Goal: Task Accomplishment & Management: Complete application form

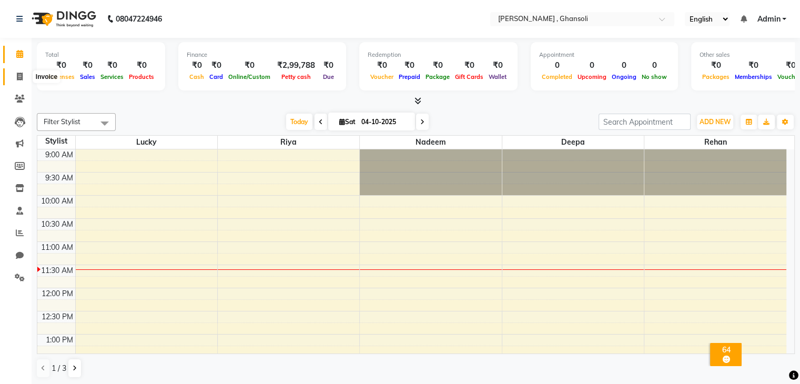
click at [21, 75] on icon at bounding box center [20, 77] width 6 height 8
select select "8446"
select select "service"
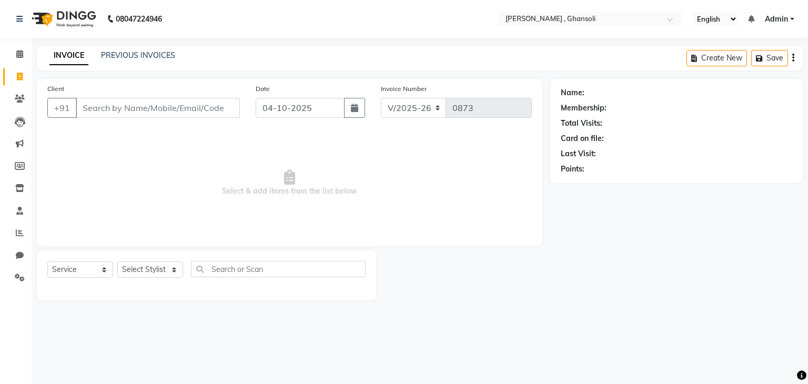
click at [120, 104] on input "Client" at bounding box center [158, 108] width 164 height 20
click at [92, 112] on input "Client" at bounding box center [158, 108] width 164 height 20
type input "7021867087"
click at [214, 108] on span "Add Client" at bounding box center [213, 108] width 42 height 11
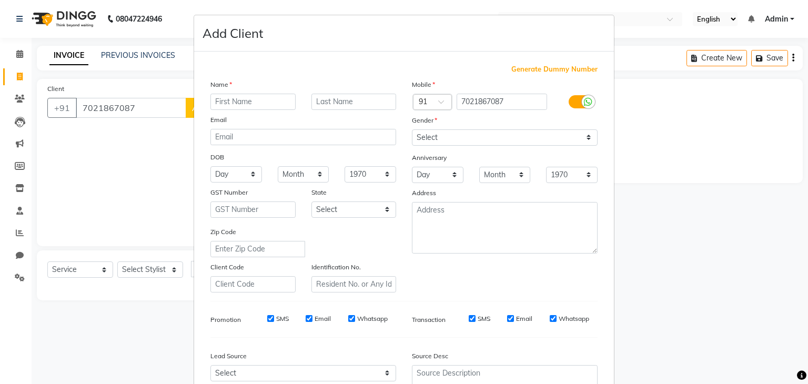
click at [246, 104] on input "text" at bounding box center [252, 102] width 85 height 16
type input "[PERSON_NAME]"
click at [589, 135] on select "Select [DEMOGRAPHIC_DATA] [DEMOGRAPHIC_DATA] Other Prefer Not To Say" at bounding box center [505, 137] width 186 height 16
select select "[DEMOGRAPHIC_DATA]"
click at [412, 130] on select "Select [DEMOGRAPHIC_DATA] [DEMOGRAPHIC_DATA] Other Prefer Not To Say" at bounding box center [505, 137] width 186 height 16
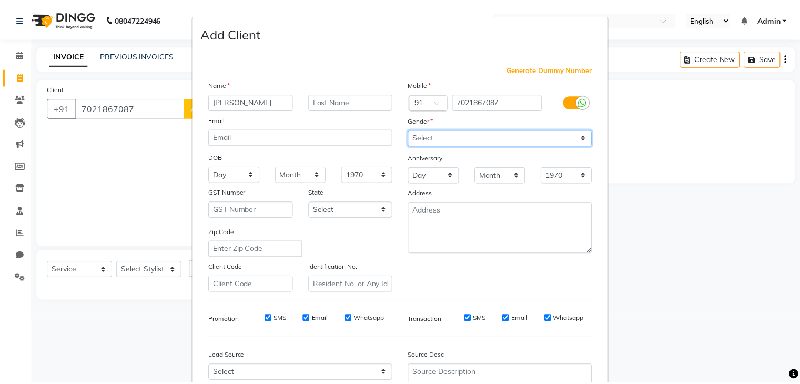
scroll to position [107, 0]
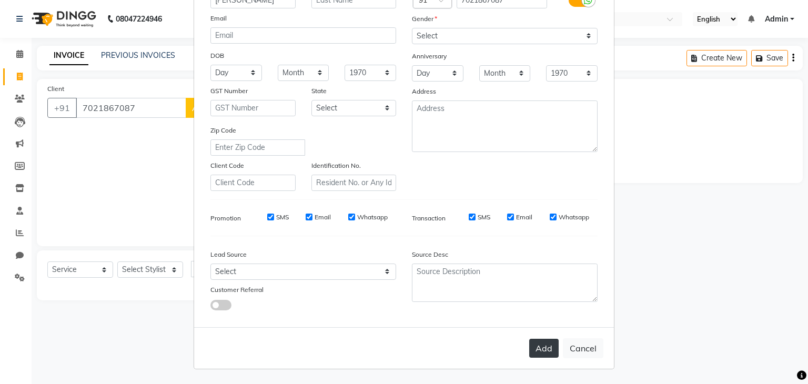
click at [547, 350] on button "Add" at bounding box center [543, 348] width 29 height 19
select select
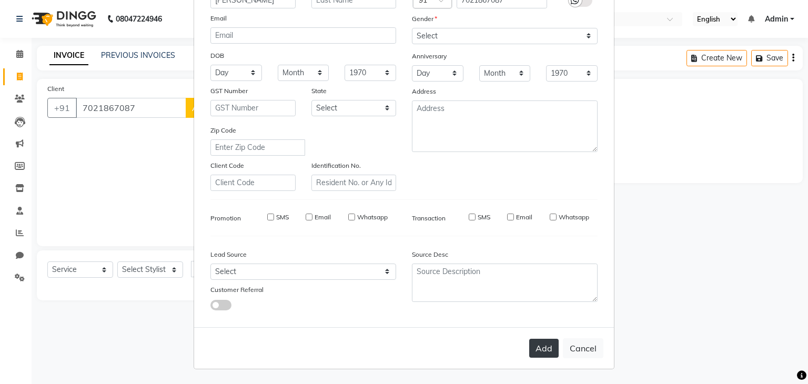
select select
checkbox input "false"
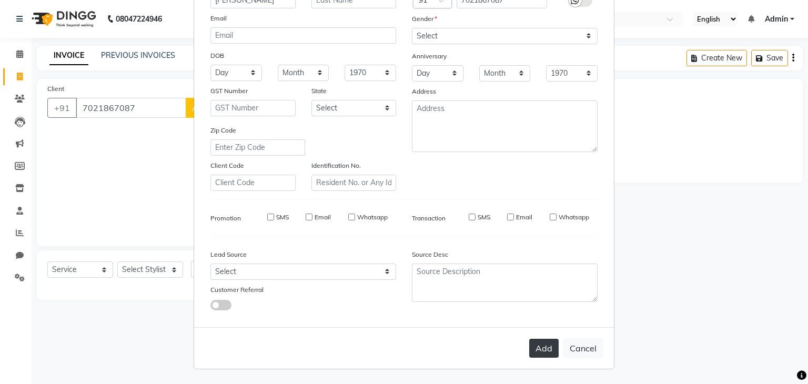
checkbox input "false"
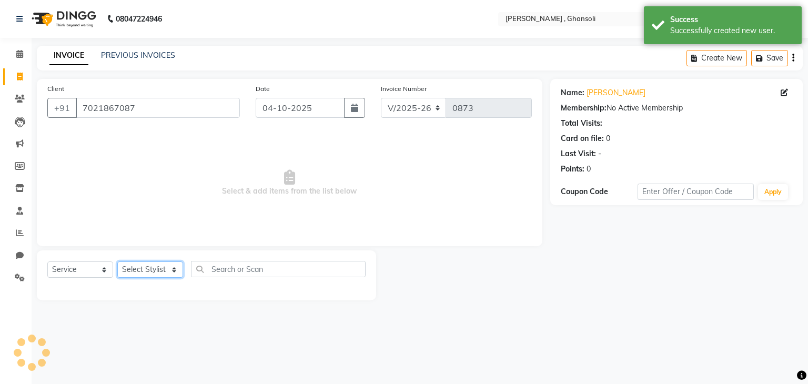
click at [176, 270] on select "Select Stylist deepa Lucky [PERSON_NAME] [PERSON_NAME] [PERSON_NAME] [PERSON_NA…" at bounding box center [150, 270] width 66 height 16
select select "81971"
click at [117, 262] on select "Select Stylist deepa Lucky [PERSON_NAME] [PERSON_NAME] [PERSON_NAME] [PERSON_NA…" at bounding box center [150, 270] width 66 height 16
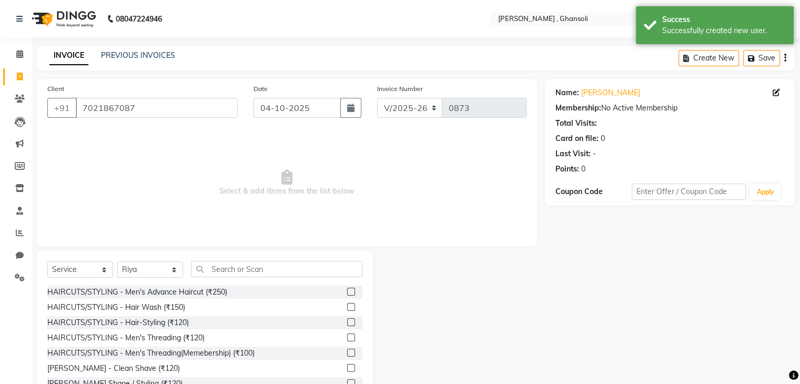
click at [226, 259] on div "Select Service Product Membership Package Voucher Prepaid Gift Card Select Styl…" at bounding box center [205, 327] width 336 height 155
click at [227, 268] on input "text" at bounding box center [277, 269] width 172 height 16
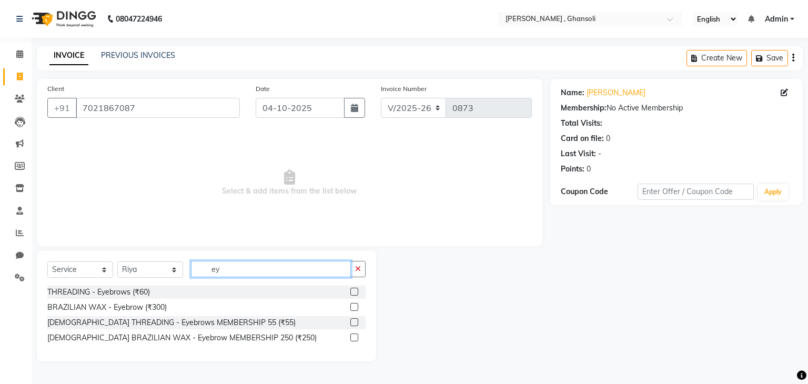
type input "ey"
click at [358, 294] on label at bounding box center [354, 292] width 8 height 8
click at [357, 294] on input "checkbox" at bounding box center [353, 292] width 7 height 7
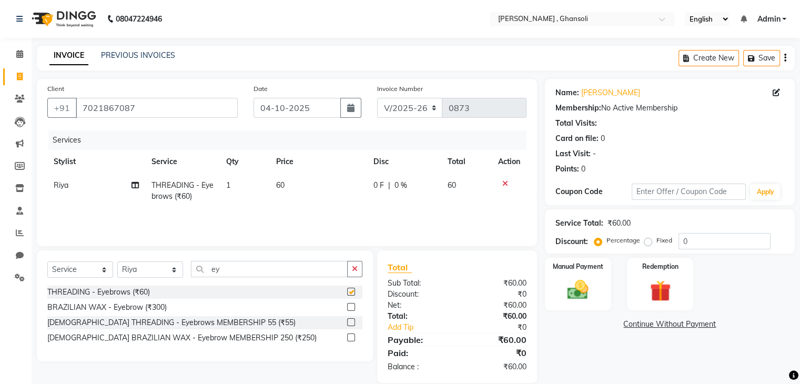
checkbox input "false"
click at [383, 186] on span "0 F" at bounding box center [379, 185] width 11 height 11
select select "81971"
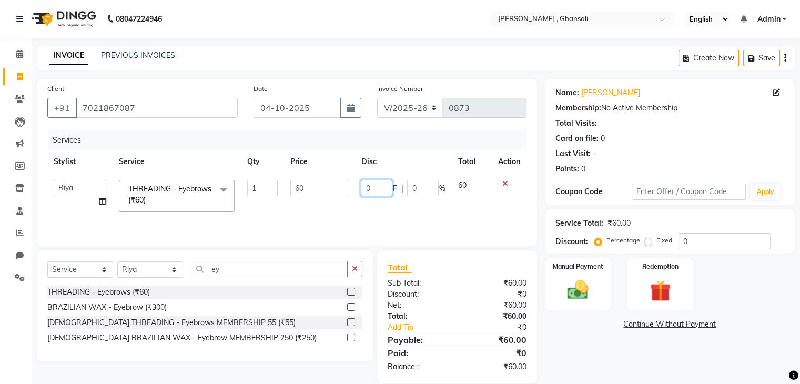
click at [383, 186] on input "0" at bounding box center [377, 188] width 32 height 16
type input "10"
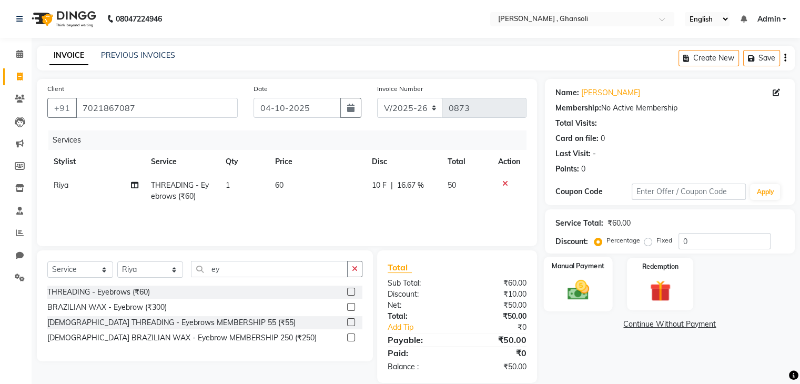
click at [563, 282] on img at bounding box center [577, 290] width 35 height 25
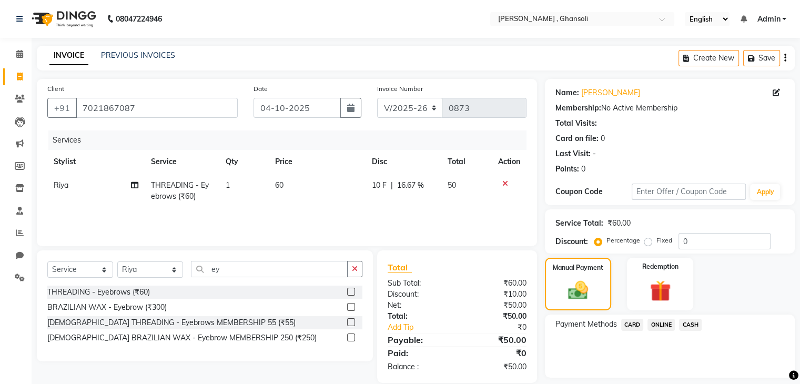
click at [661, 327] on span "ONLINE" at bounding box center [661, 325] width 27 height 12
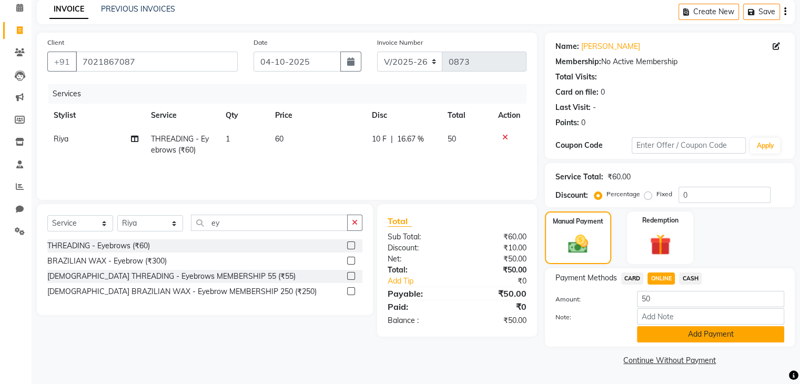
click at [672, 337] on button "Add Payment" at bounding box center [710, 334] width 147 height 16
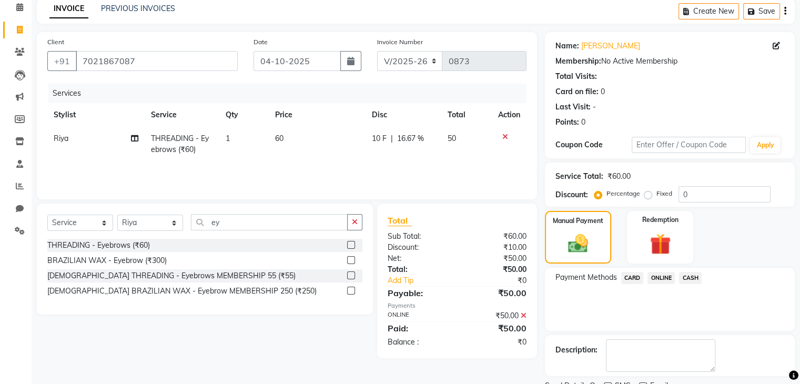
scroll to position [90, 0]
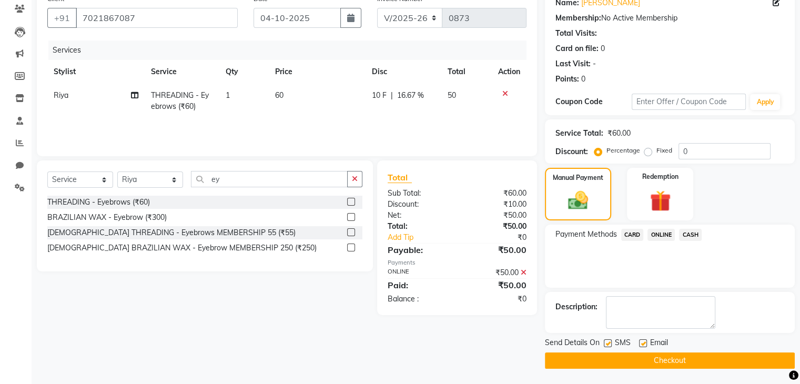
click at [679, 360] on button "Checkout" at bounding box center [670, 361] width 250 height 16
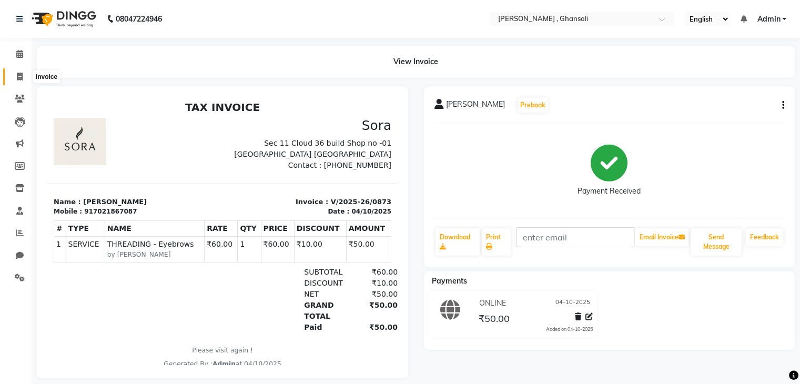
click at [17, 73] on icon at bounding box center [20, 77] width 6 height 8
select select "service"
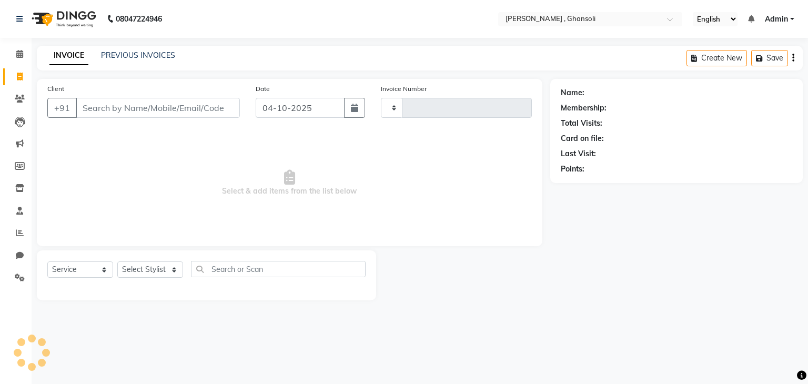
type input "0874"
select select "8446"
click at [85, 108] on input "Client" at bounding box center [158, 108] width 164 height 20
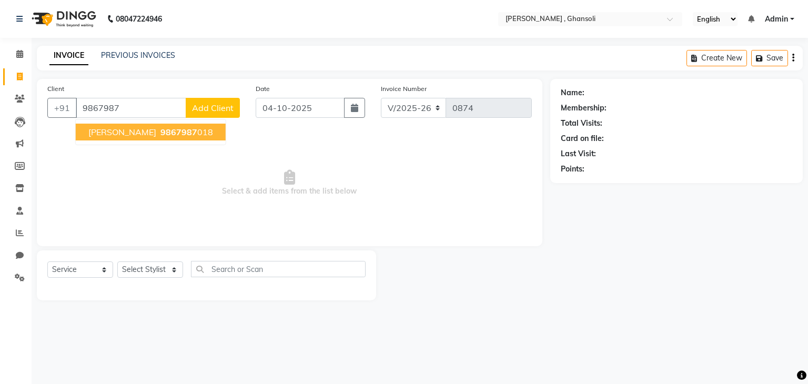
click at [160, 131] on span "9867987" at bounding box center [178, 132] width 37 height 11
type input "9867987018"
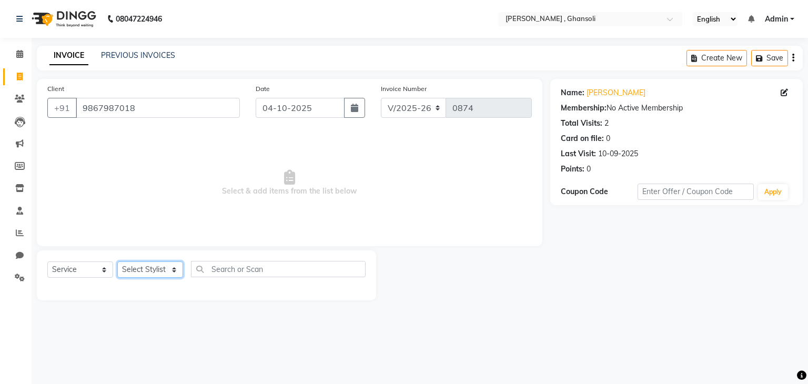
click at [175, 274] on select "Select Stylist deepa Lucky [PERSON_NAME] [PERSON_NAME] [PERSON_NAME] [PERSON_NA…" at bounding box center [150, 270] width 66 height 16
select select "93001"
click at [117, 262] on select "Select Stylist deepa Lucky [PERSON_NAME] [PERSON_NAME] [PERSON_NAME] [PERSON_NA…" at bounding box center [150, 270] width 66 height 16
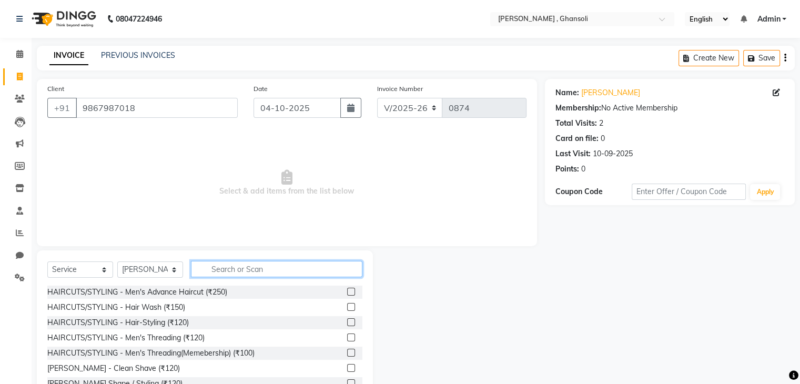
click at [230, 270] on input "text" at bounding box center [277, 269] width 172 height 16
click at [347, 291] on label at bounding box center [351, 292] width 8 height 8
click at [347, 291] on input "checkbox" at bounding box center [350, 292] width 7 height 7
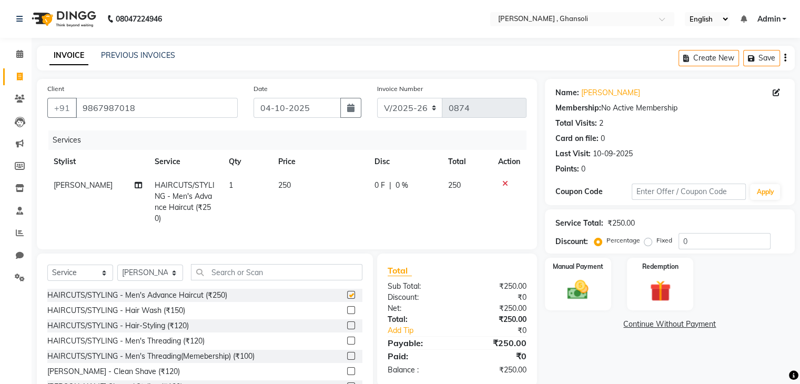
checkbox input "false"
click at [347, 375] on label at bounding box center [351, 371] width 8 height 8
click at [347, 375] on input "checkbox" at bounding box center [350, 371] width 7 height 7
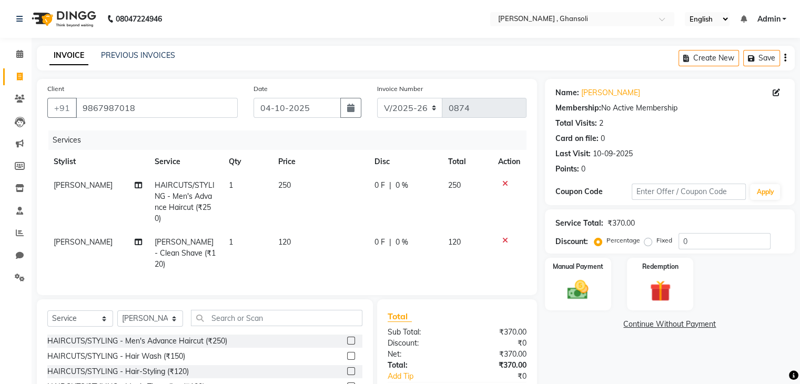
checkbox input "false"
click at [383, 184] on span "0 F" at bounding box center [380, 185] width 11 height 11
select select "93001"
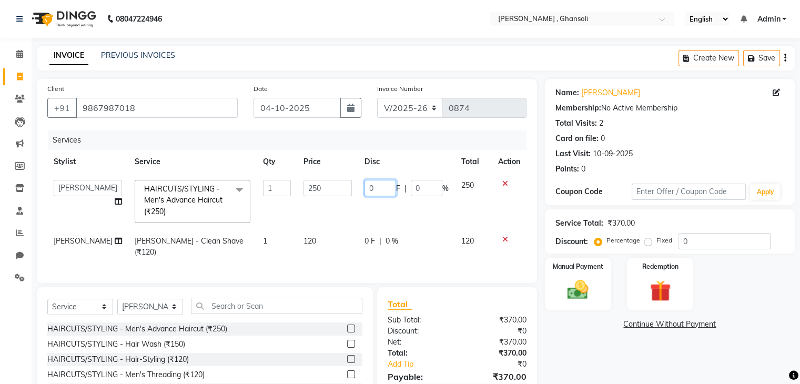
click at [383, 184] on input "0" at bounding box center [381, 188] width 32 height 16
type input "50"
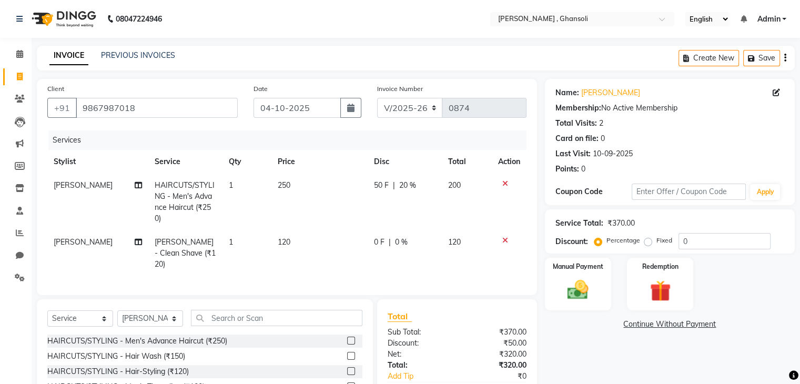
click at [364, 244] on tr "[PERSON_NAME] - Clean Shave (₹120) 1 120 0 F | 0 % 120" at bounding box center [286, 253] width 479 height 46
click at [379, 241] on span "0 F" at bounding box center [379, 242] width 11 height 11
select select "93001"
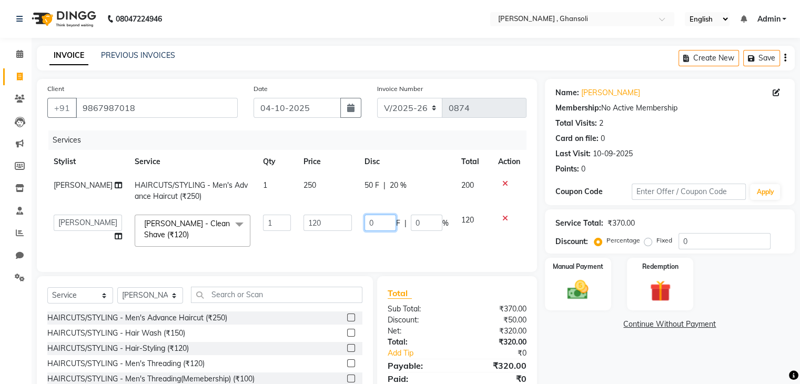
click at [374, 222] on input "0" at bounding box center [381, 223] width 32 height 16
type input "20"
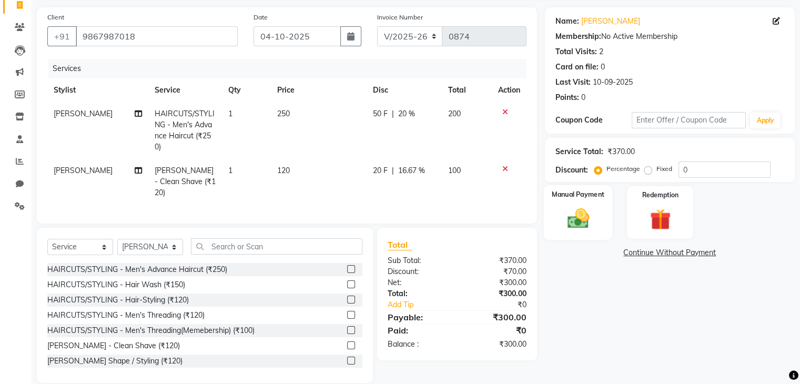
click at [565, 204] on div "Manual Payment" at bounding box center [578, 212] width 69 height 54
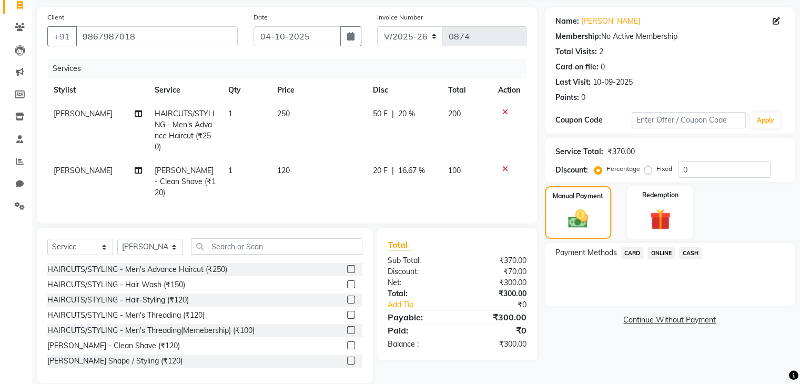
click at [661, 256] on span "ONLINE" at bounding box center [661, 253] width 27 height 12
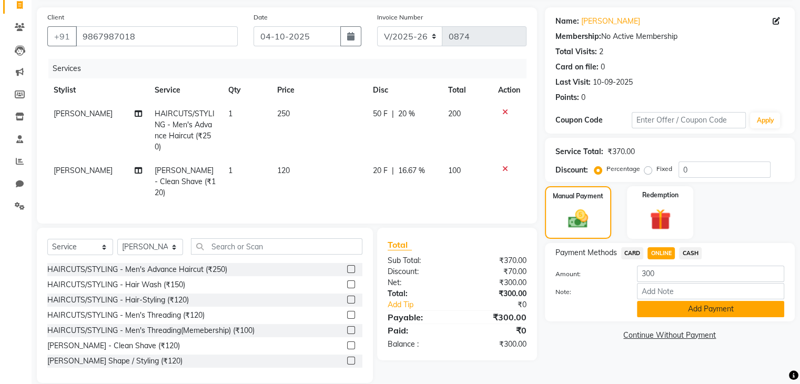
click at [704, 313] on button "Add Payment" at bounding box center [710, 309] width 147 height 16
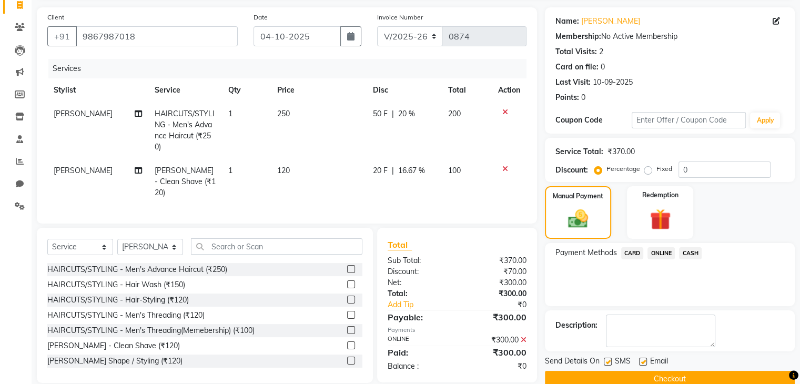
scroll to position [90, 0]
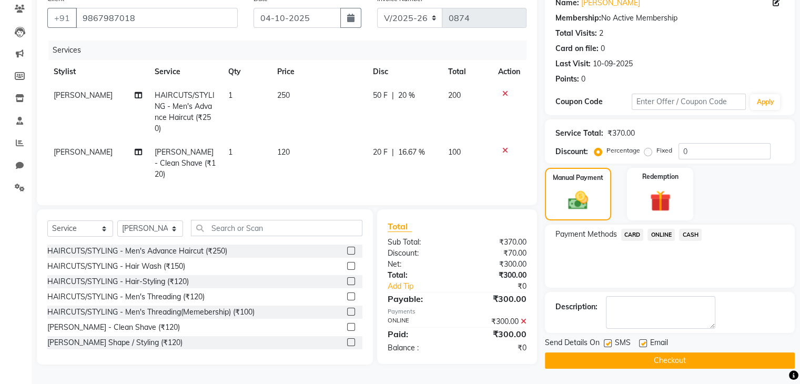
click at [681, 359] on button "Checkout" at bounding box center [670, 361] width 250 height 16
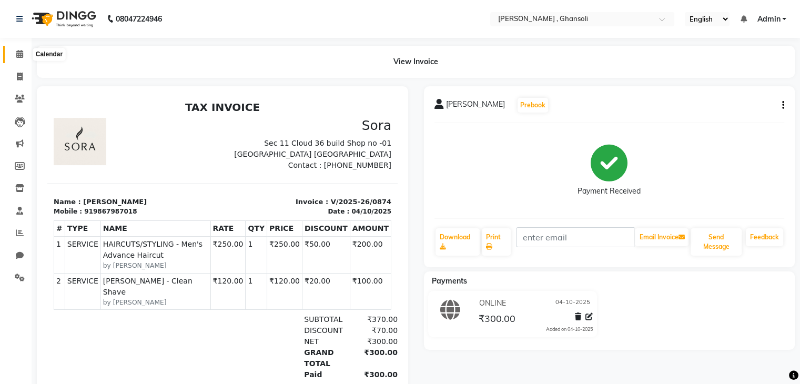
click at [22, 56] on icon at bounding box center [19, 54] width 7 height 8
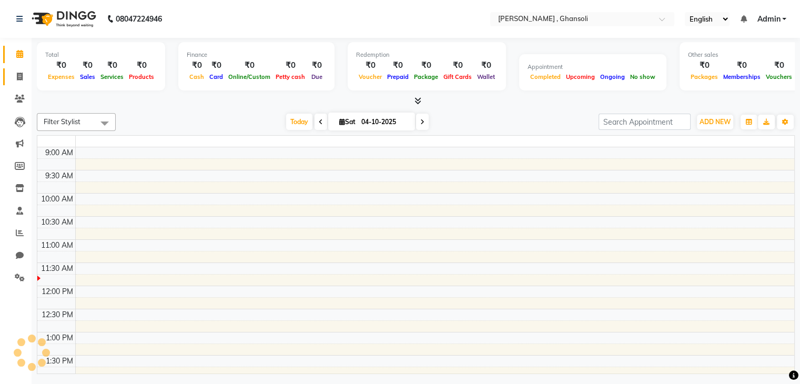
click at [19, 71] on span at bounding box center [20, 77] width 18 height 12
select select "service"
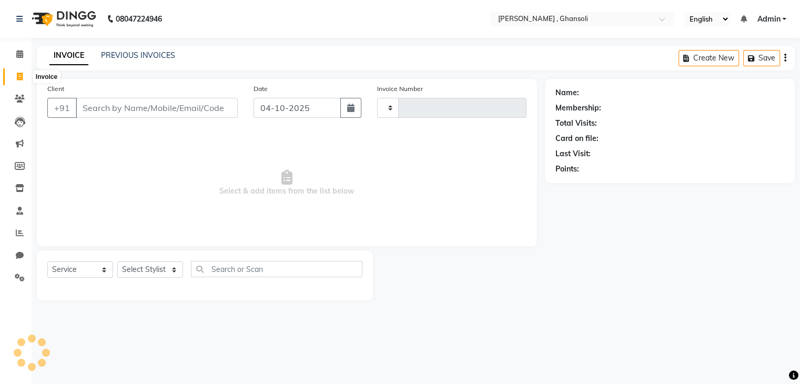
type input "0875"
select select "8446"
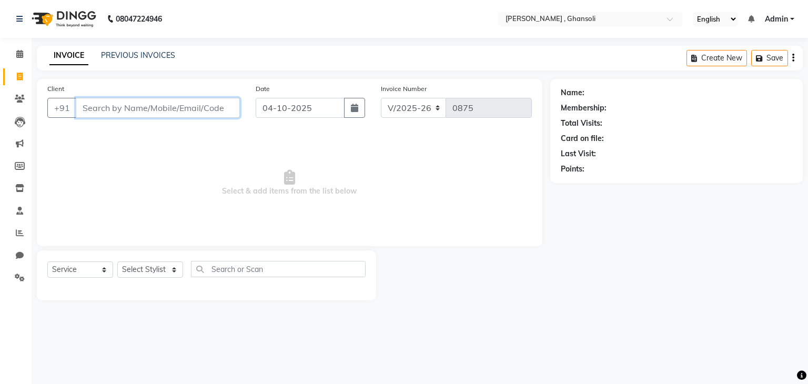
click at [137, 106] on input "Client" at bounding box center [158, 108] width 164 height 20
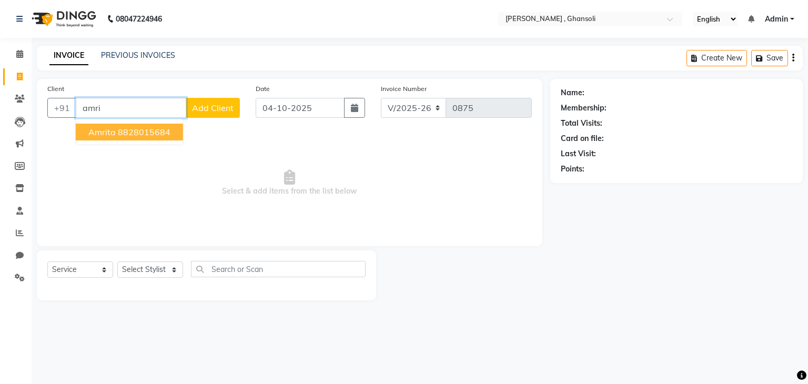
click at [141, 133] on ngb-highlight "8828015684" at bounding box center [144, 132] width 53 height 11
type input "8828015684"
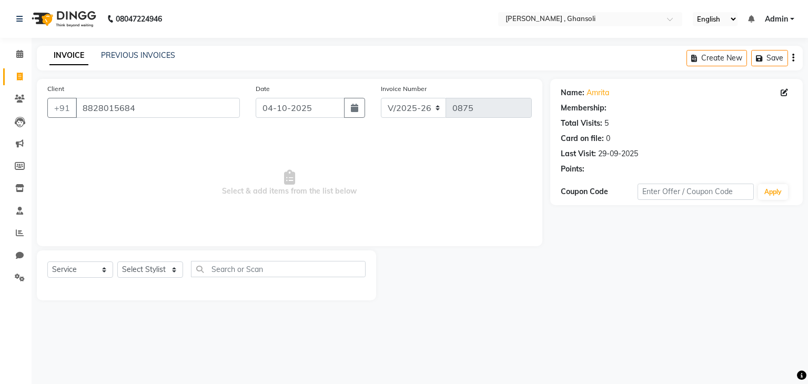
select select "1: Object"
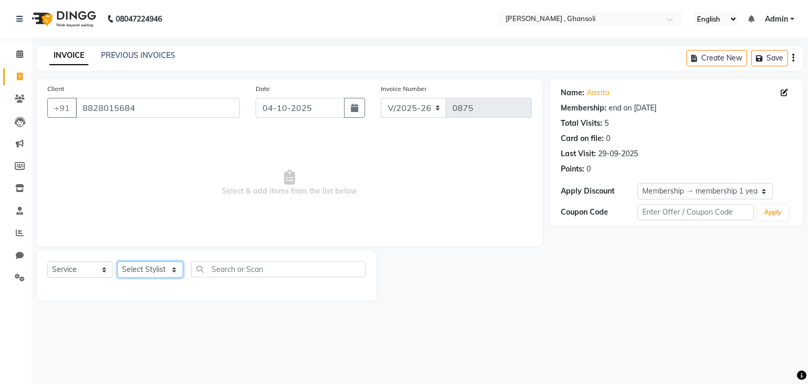
click at [170, 273] on select "Select Stylist deepa Lucky [PERSON_NAME] [PERSON_NAME] [PERSON_NAME] [PERSON_NA…" at bounding box center [150, 270] width 66 height 16
select select "81970"
click at [117, 262] on select "Select Stylist deepa Lucky [PERSON_NAME] [PERSON_NAME] [PERSON_NAME] [PERSON_NA…" at bounding box center [150, 270] width 66 height 16
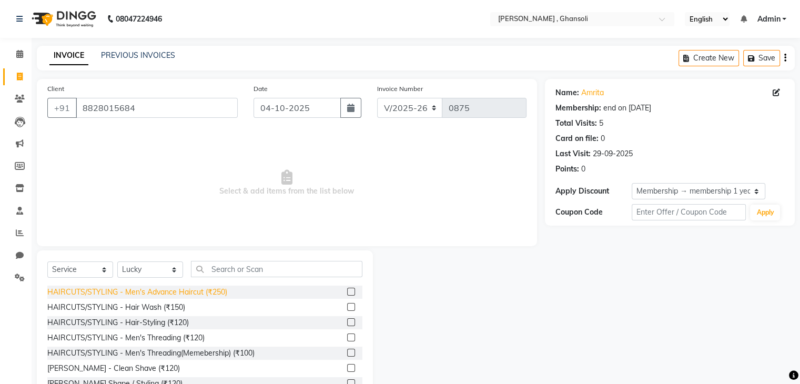
click at [172, 287] on div "HAIRCUTS/STYLING - Men's Advance Haircut (₹250)" at bounding box center [137, 292] width 180 height 11
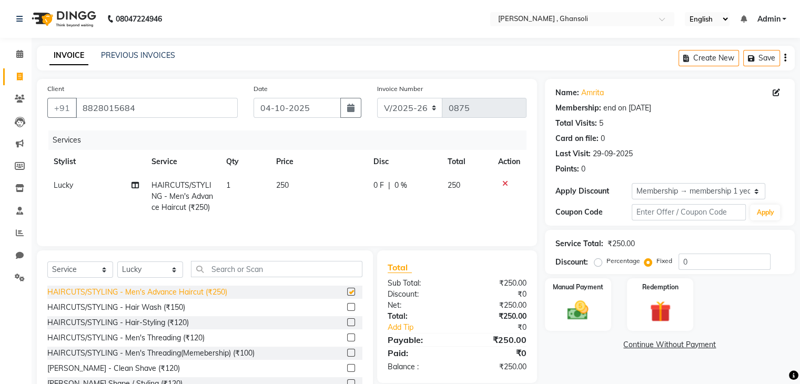
checkbox input "false"
click at [374, 188] on span "0 F" at bounding box center [379, 185] width 11 height 11
select select "81970"
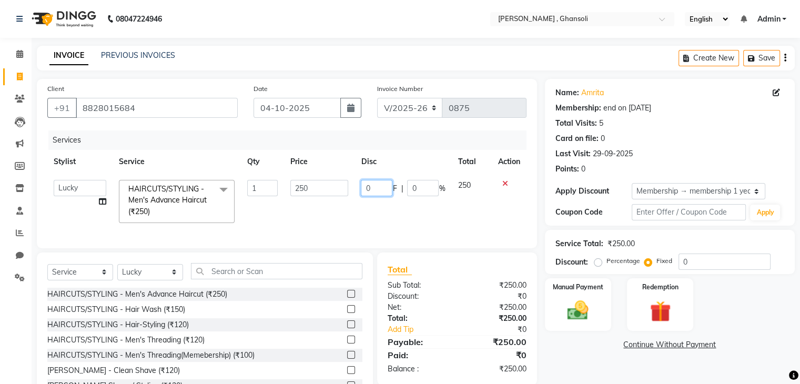
click at [374, 188] on input "0" at bounding box center [377, 188] width 32 height 16
type input "50"
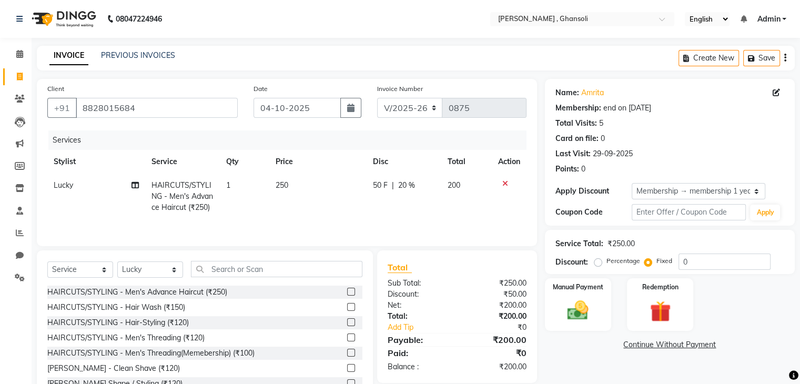
click at [442, 219] on tr "Lucky HAIRCUTS/STYLING - Men's Advance Haircut (₹250) 1 250 50 F | 20 % 200" at bounding box center [286, 197] width 479 height 46
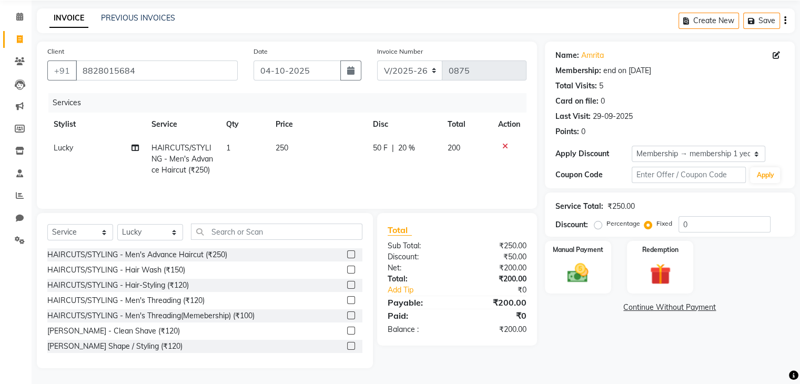
scroll to position [49, 0]
click at [577, 245] on div "Manual Payment" at bounding box center [578, 267] width 69 height 54
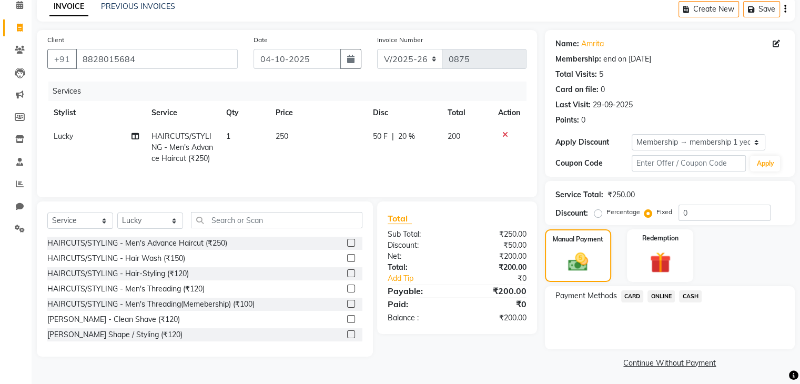
click at [660, 292] on span "ONLINE" at bounding box center [661, 296] width 27 height 12
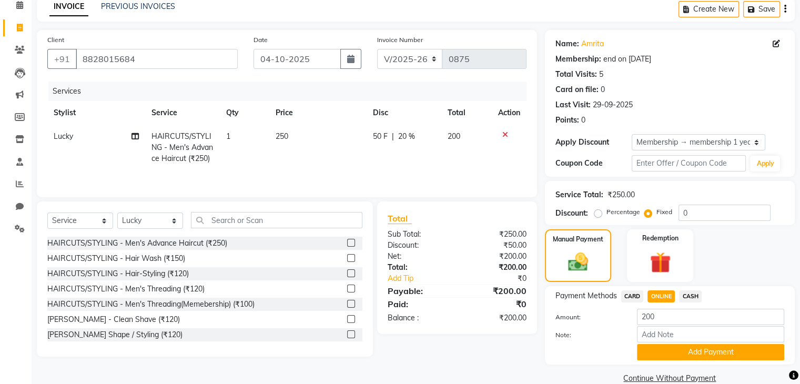
scroll to position [67, 0]
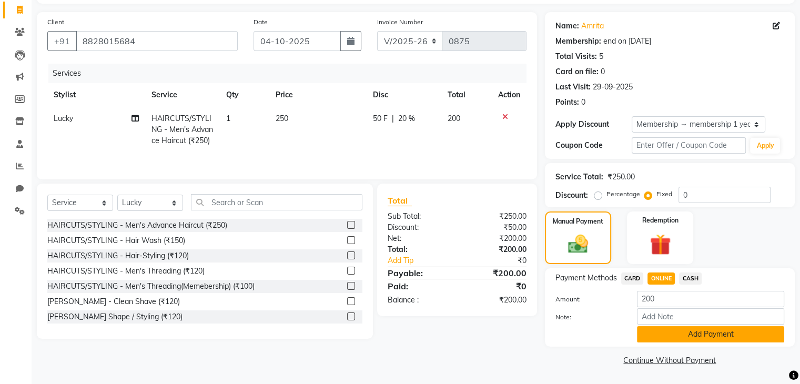
click at [736, 336] on button "Add Payment" at bounding box center [710, 334] width 147 height 16
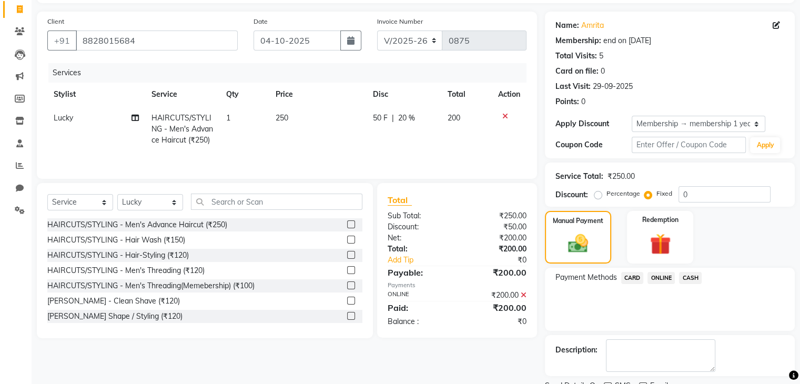
scroll to position [110, 0]
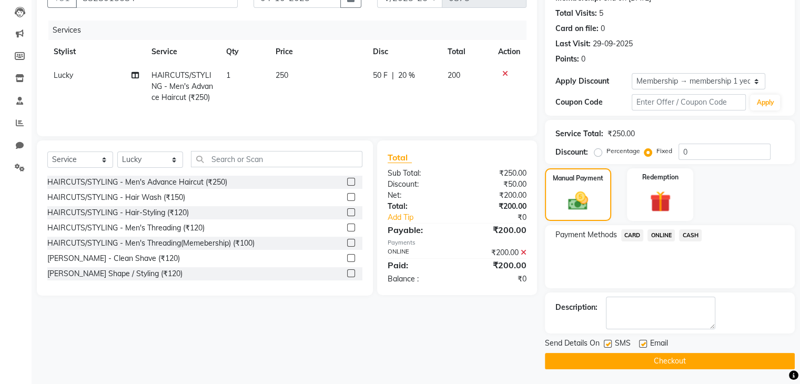
click at [686, 365] on button "Checkout" at bounding box center [670, 361] width 250 height 16
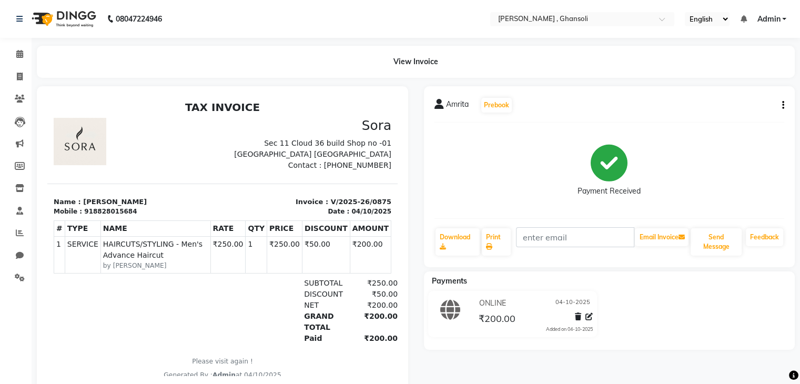
scroll to position [28, 0]
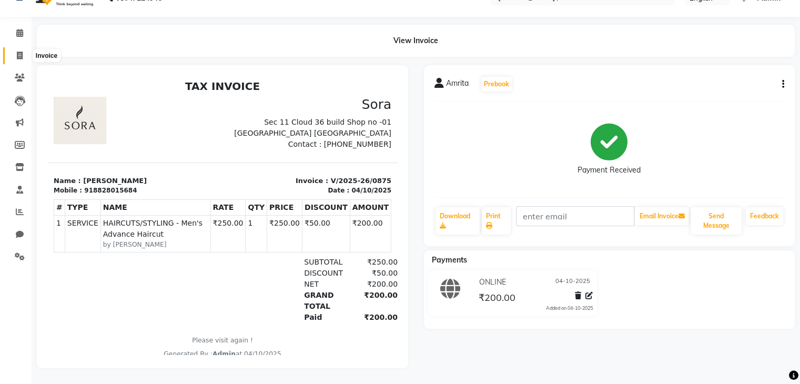
click at [20, 52] on icon at bounding box center [20, 56] width 6 height 8
select select "8446"
select select "service"
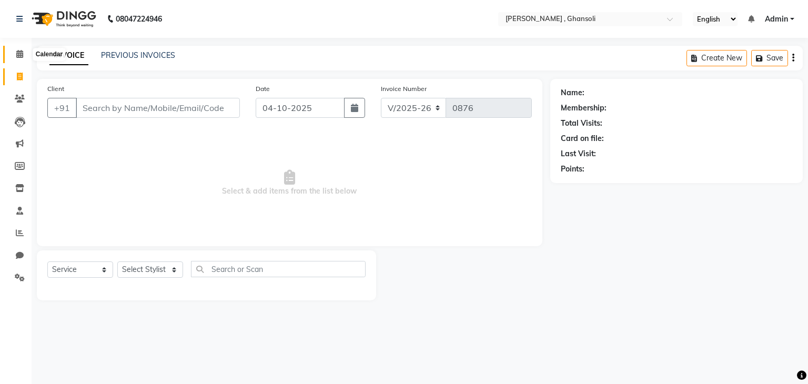
click at [13, 55] on span at bounding box center [20, 54] width 18 height 12
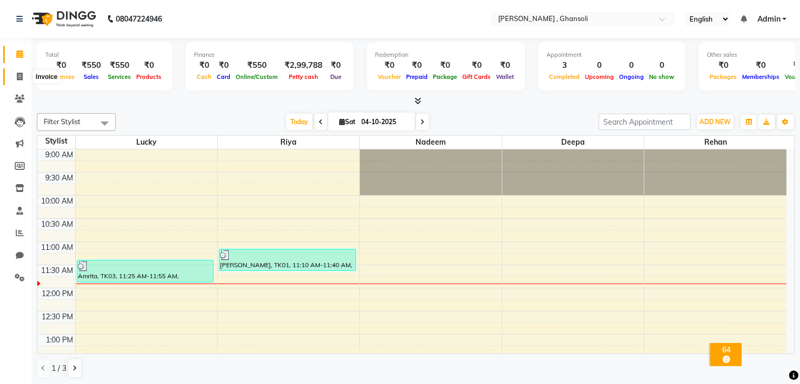
click at [17, 77] on icon at bounding box center [20, 77] width 6 height 8
select select "8446"
select select "service"
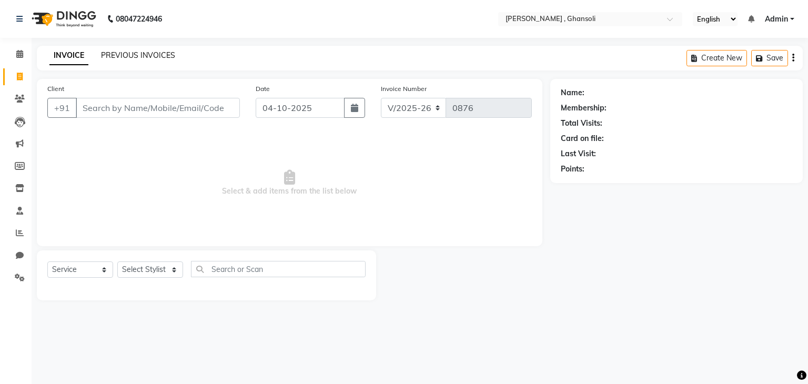
click at [128, 52] on link "PREVIOUS INVOICES" at bounding box center [138, 55] width 74 height 9
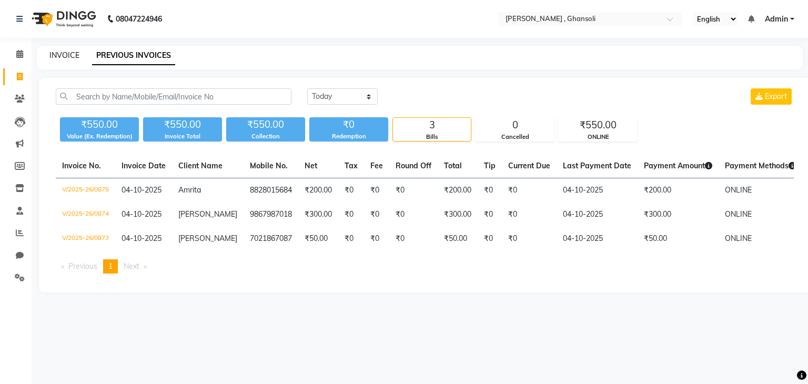
click at [58, 55] on link "INVOICE" at bounding box center [64, 55] width 30 height 9
select select "8446"
select select "service"
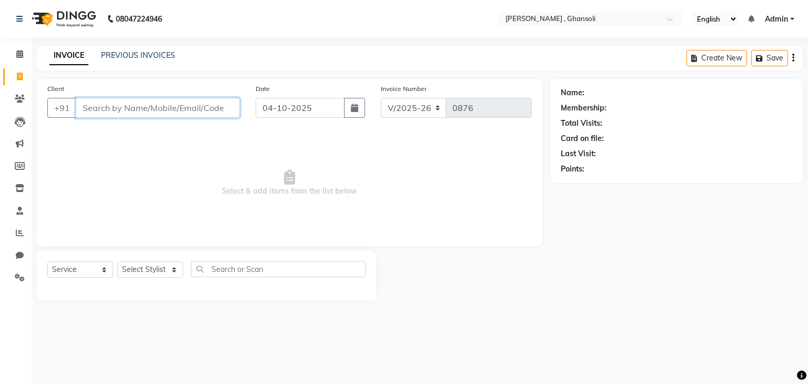
click at [154, 108] on input "Client" at bounding box center [158, 108] width 164 height 20
type input "8"
click at [154, 108] on input "9987392248" at bounding box center [131, 108] width 111 height 20
type input "9987392248"
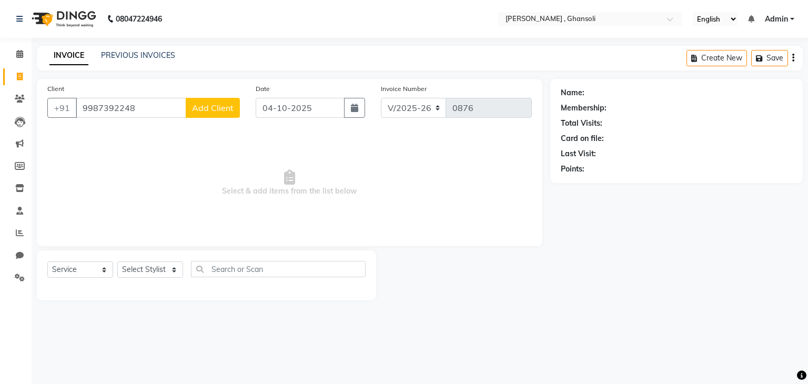
click at [221, 109] on span "Add Client" at bounding box center [213, 108] width 42 height 11
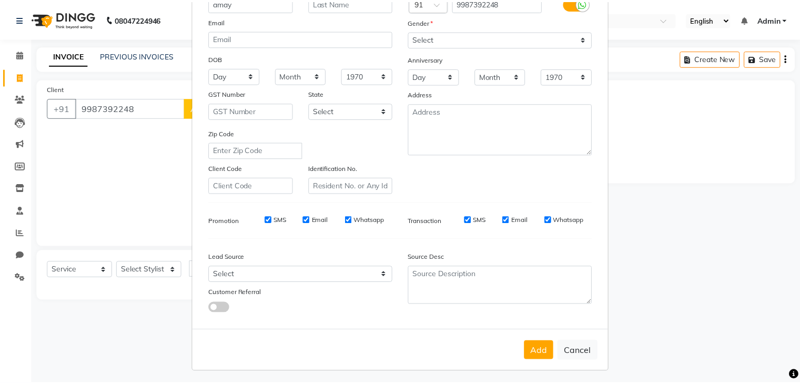
scroll to position [107, 0]
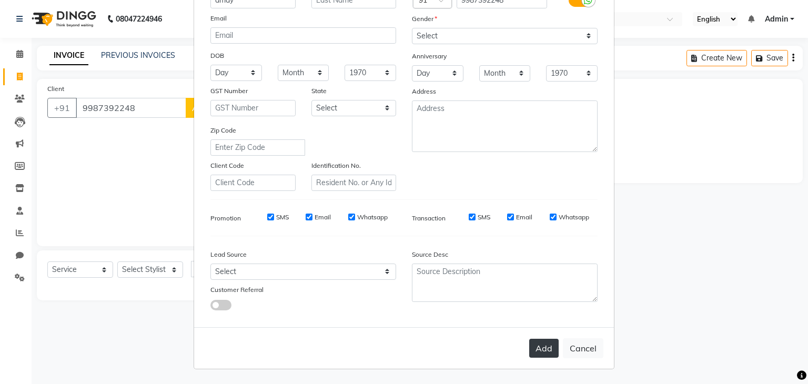
type input "amay"
click at [534, 350] on button "Add" at bounding box center [543, 348] width 29 height 19
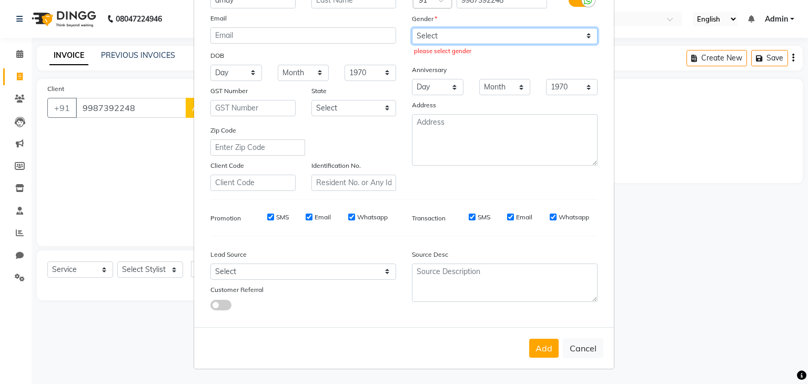
click at [579, 35] on select "Select [DEMOGRAPHIC_DATA] [DEMOGRAPHIC_DATA] Other Prefer Not To Say" at bounding box center [505, 36] width 186 height 16
select select "[DEMOGRAPHIC_DATA]"
click at [412, 28] on select "Select [DEMOGRAPHIC_DATA] [DEMOGRAPHIC_DATA] Other Prefer Not To Say" at bounding box center [505, 36] width 186 height 16
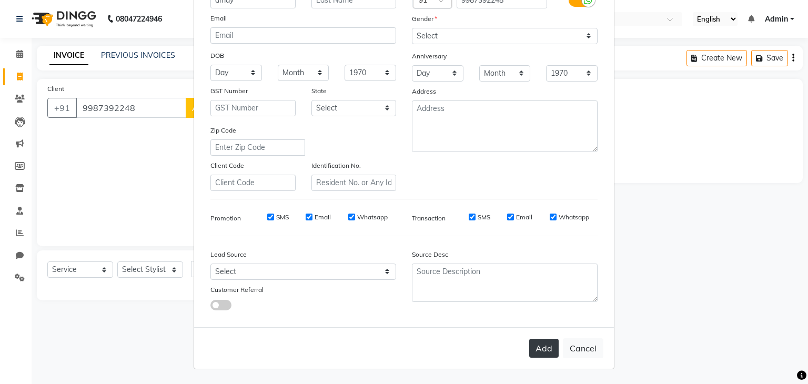
click at [538, 344] on button "Add" at bounding box center [543, 348] width 29 height 19
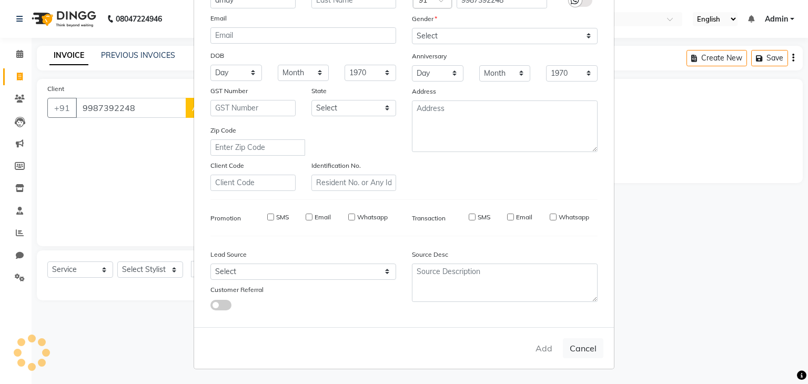
select select
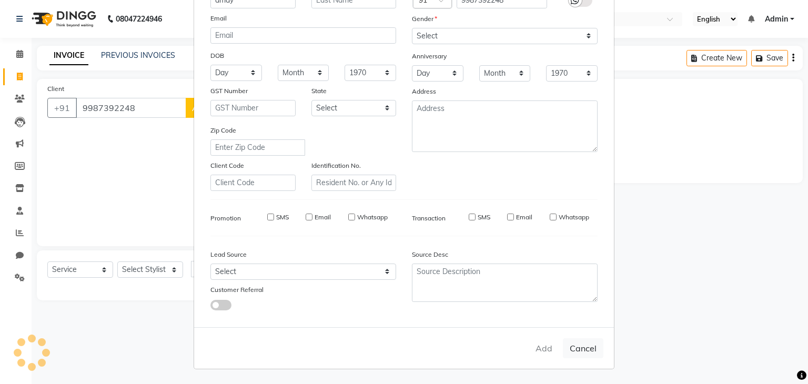
select select
checkbox input "false"
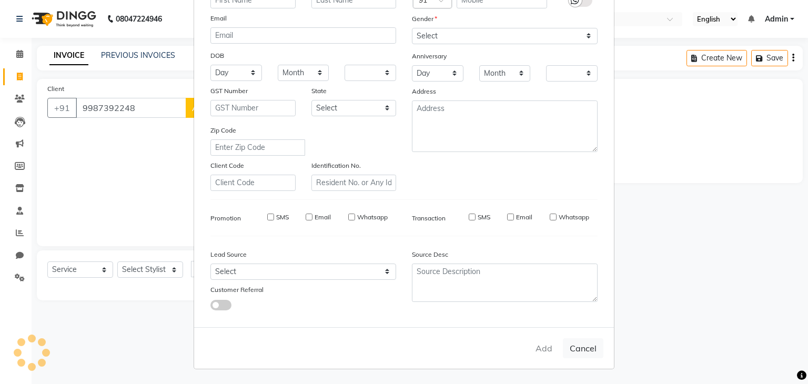
checkbox input "false"
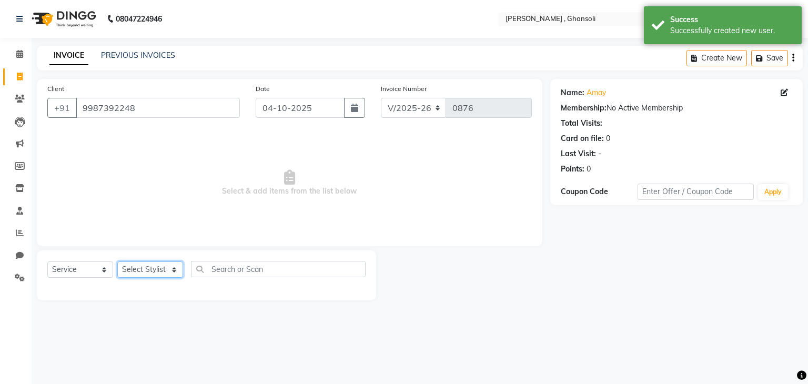
click at [173, 269] on select "Select Stylist deepa Lucky [PERSON_NAME] [PERSON_NAME] [PERSON_NAME] [PERSON_NA…" at bounding box center [150, 270] width 66 height 16
select select "81970"
click at [117, 262] on select "Select Stylist deepa Lucky [PERSON_NAME] [PERSON_NAME] [PERSON_NAME] [PERSON_NA…" at bounding box center [150, 270] width 66 height 16
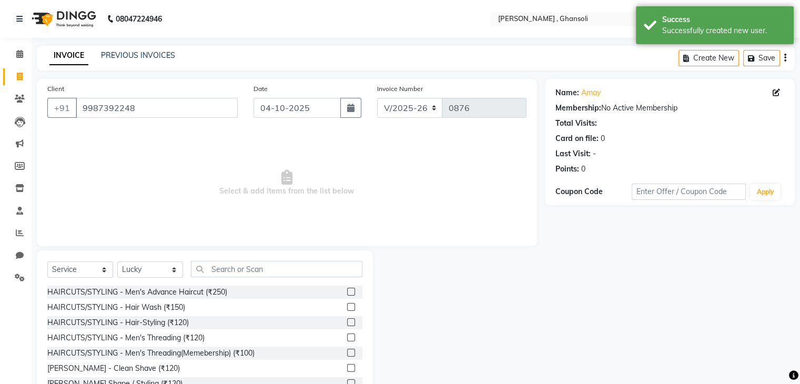
click at [238, 293] on div "HAIRCUTS/STYLING - Men's Advance Haircut (₹250)" at bounding box center [204, 292] width 315 height 13
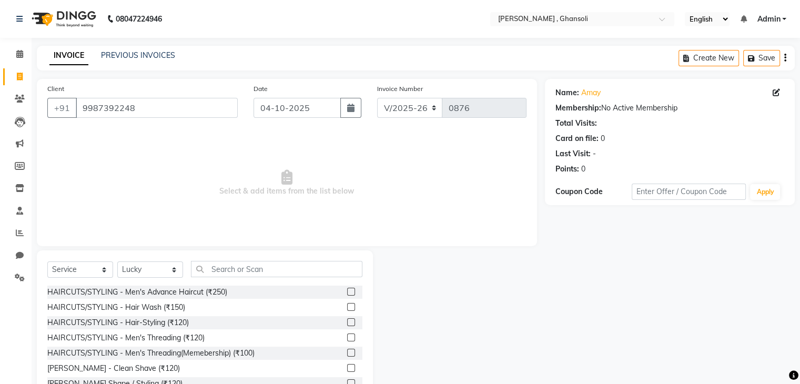
click at [347, 290] on label at bounding box center [351, 292] width 8 height 8
click at [347, 290] on input "checkbox" at bounding box center [350, 292] width 7 height 7
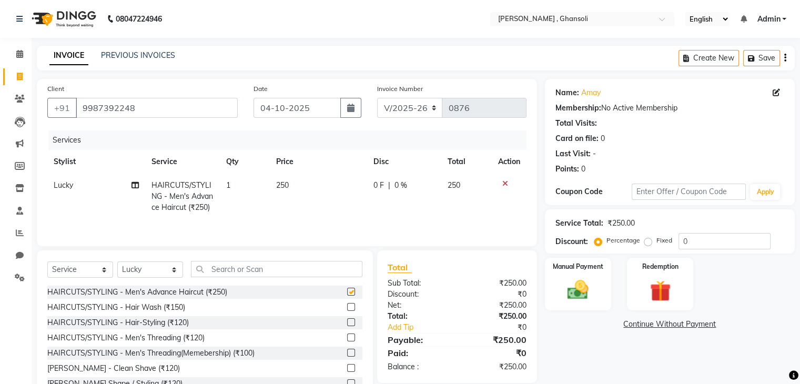
checkbox input "false"
click at [240, 277] on input "text" at bounding box center [277, 269] width 172 height 16
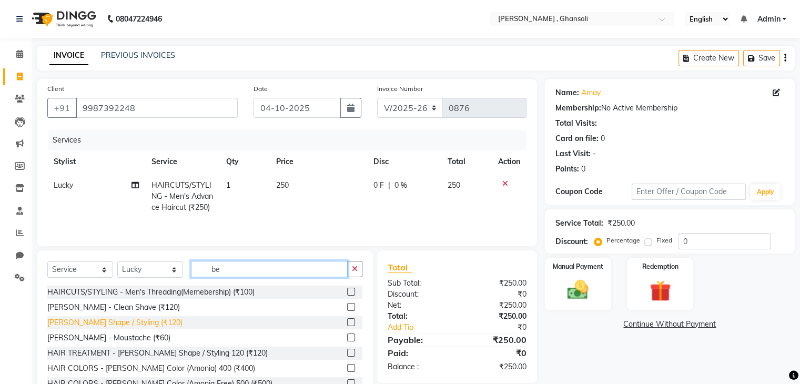
type input "be"
click at [128, 328] on div "[PERSON_NAME] Shape / Styling (₹120)" at bounding box center [114, 322] width 135 height 11
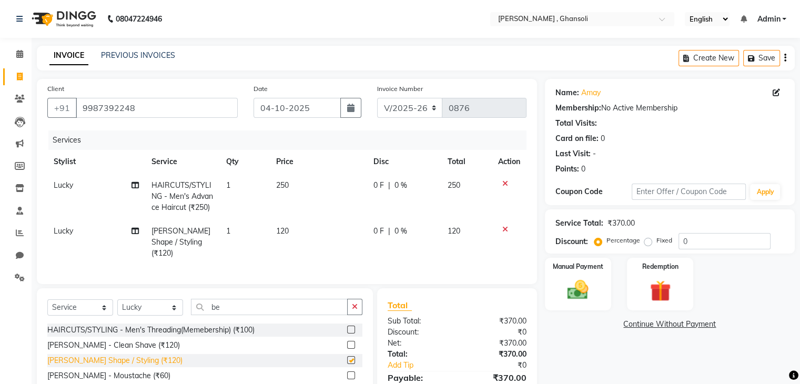
checkbox input "false"
click at [381, 188] on span "0 F" at bounding box center [379, 185] width 11 height 11
select select "81970"
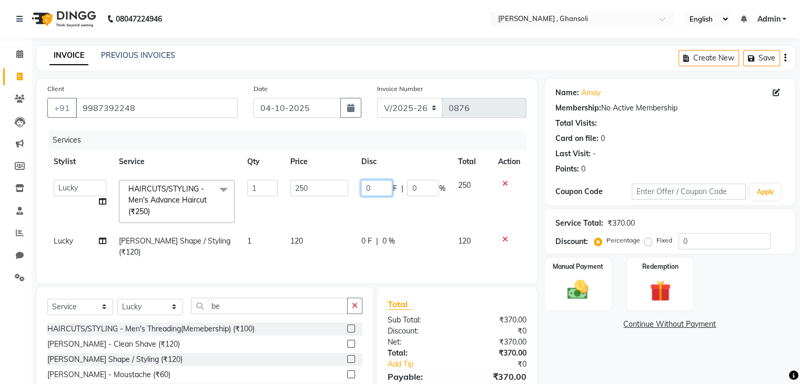
click at [381, 188] on input "0" at bounding box center [377, 188] width 32 height 16
type input "50"
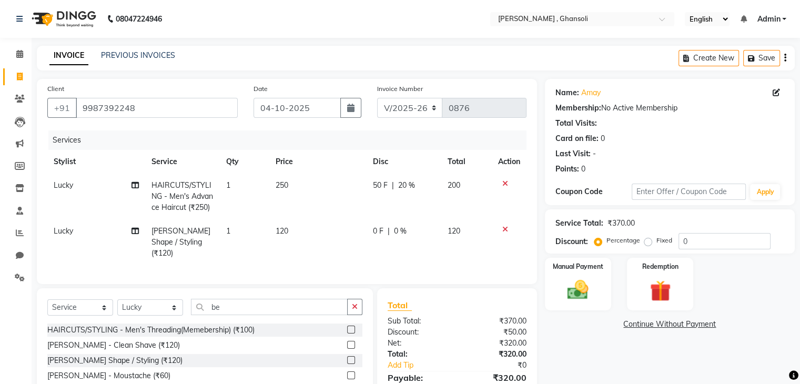
click at [370, 236] on td "0 F | 0 %" at bounding box center [404, 242] width 75 height 46
select select "81970"
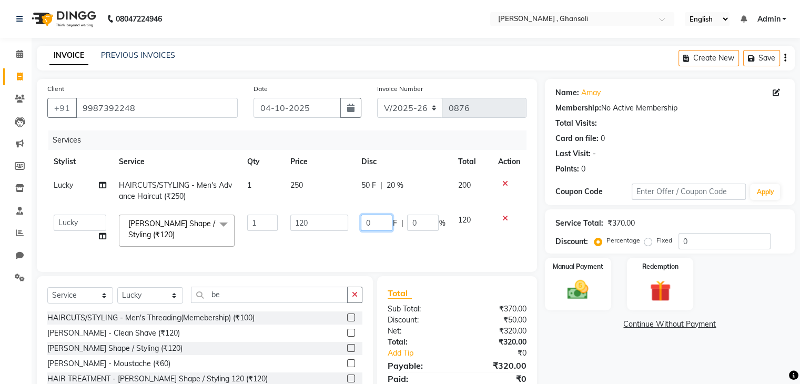
click at [375, 221] on input "0" at bounding box center [377, 223] width 32 height 16
type input "20"
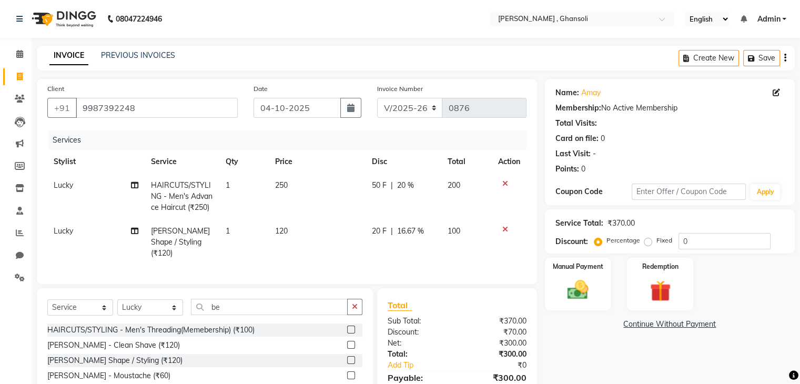
click at [618, 338] on div "Name: Amay Membership: No Active Membership Total Visits: Card on file: 0 Last …" at bounding box center [674, 261] width 258 height 365
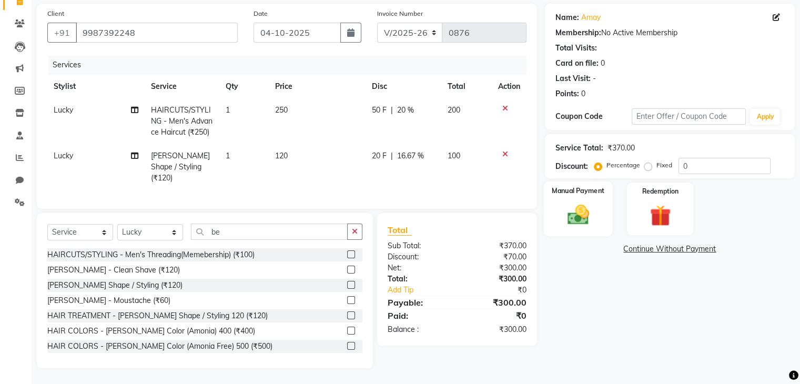
click at [579, 203] on img at bounding box center [577, 215] width 35 height 25
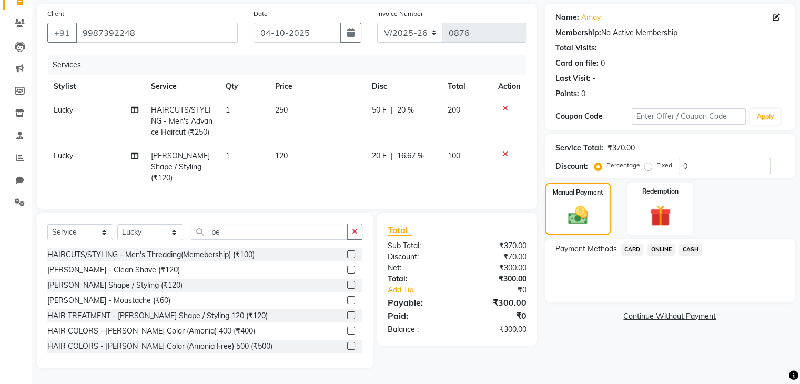
click at [653, 244] on span "ONLINE" at bounding box center [661, 250] width 27 height 12
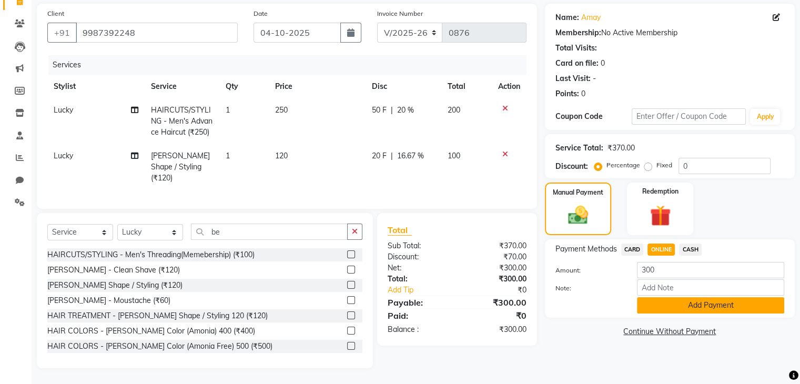
click at [670, 297] on button "Add Payment" at bounding box center [710, 305] width 147 height 16
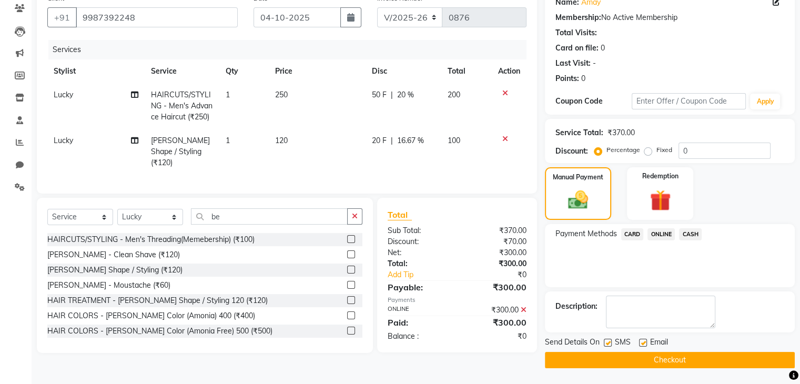
click at [690, 352] on button "Checkout" at bounding box center [670, 360] width 250 height 16
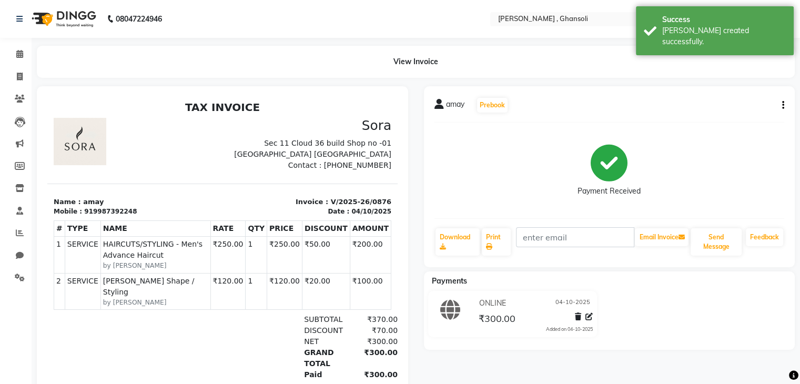
scroll to position [54, 0]
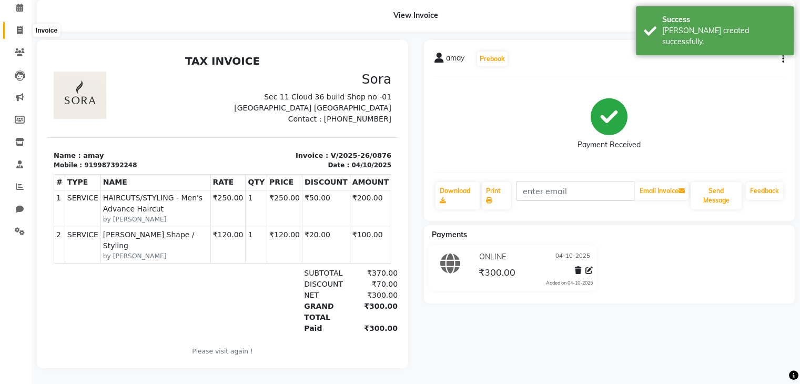
click at [18, 26] on icon at bounding box center [20, 30] width 6 height 8
select select "8446"
select select "service"
